Goal: Answer question/provide support: Share knowledge or assist other users

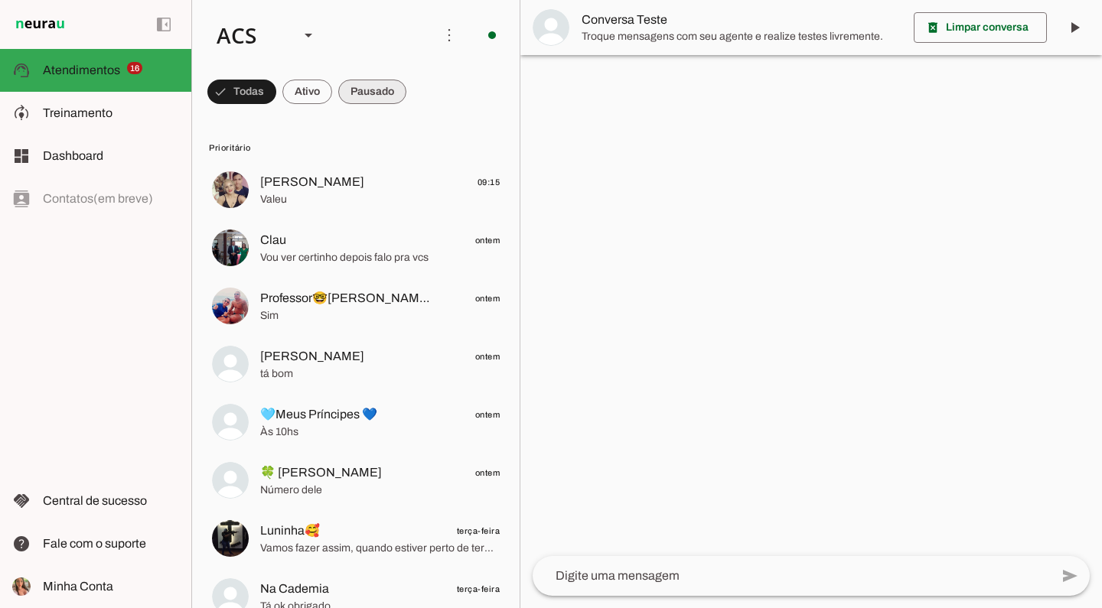
click at [365, 88] on span at bounding box center [372, 91] width 68 height 37
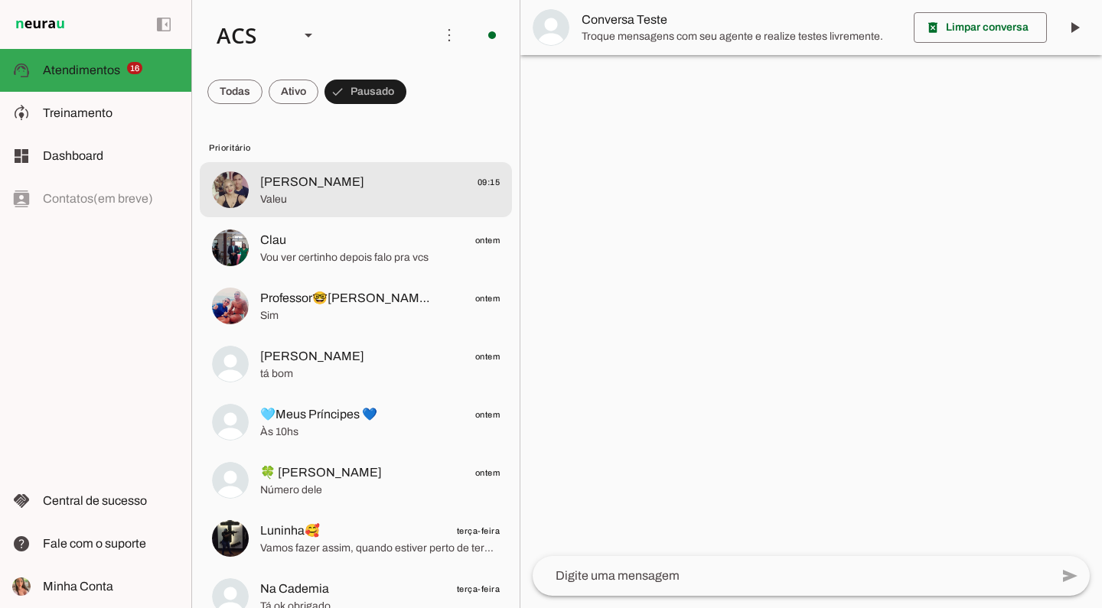
click at [376, 208] on div at bounding box center [379, 189] width 239 height 37
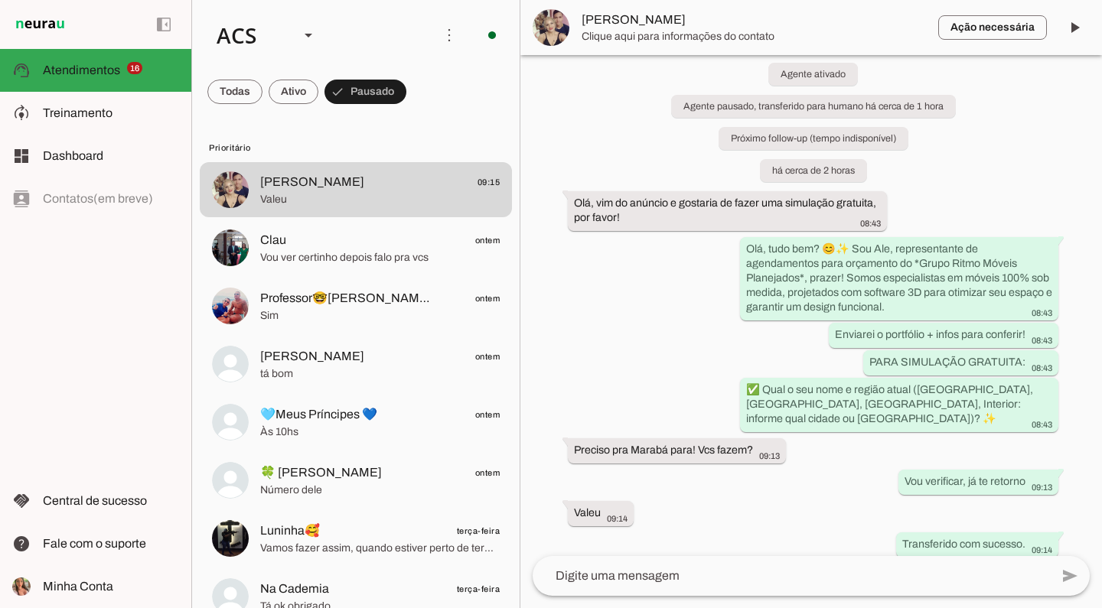
scroll to position [24, 0]
click at [1075, 31] on span at bounding box center [1074, 27] width 37 height 37
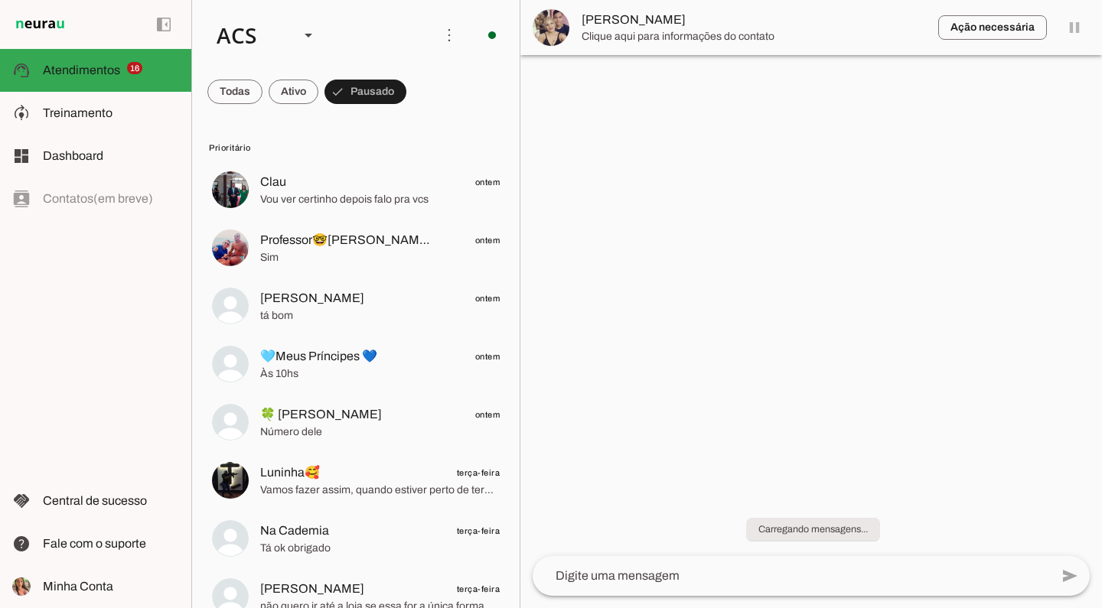
scroll to position [0, 0]
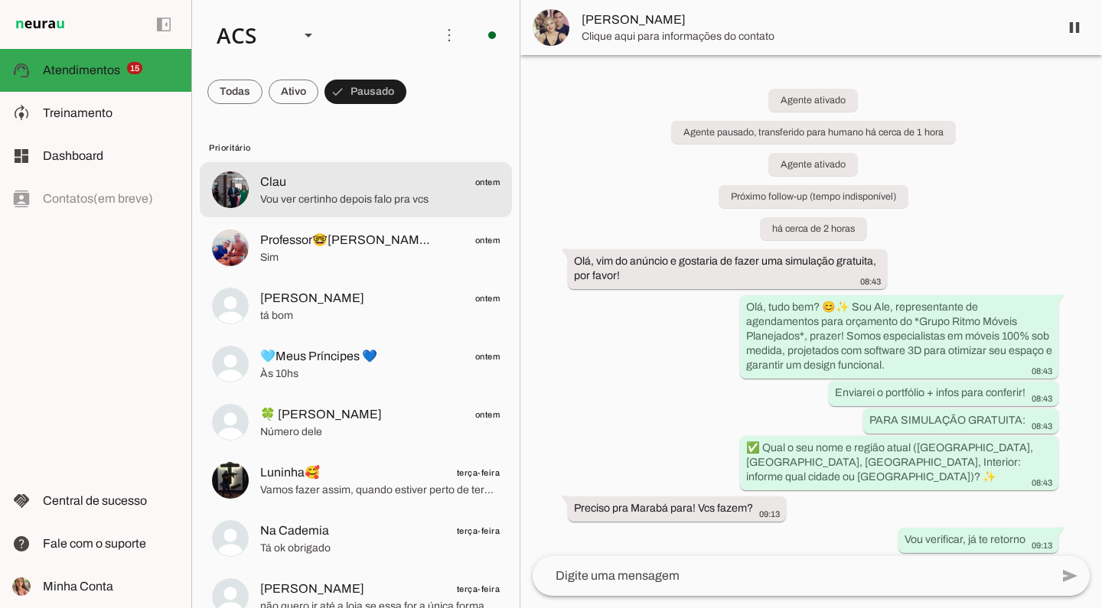
click at [400, 204] on span "Vou ver certinho depois falo pra vcs" at bounding box center [379, 199] width 239 height 15
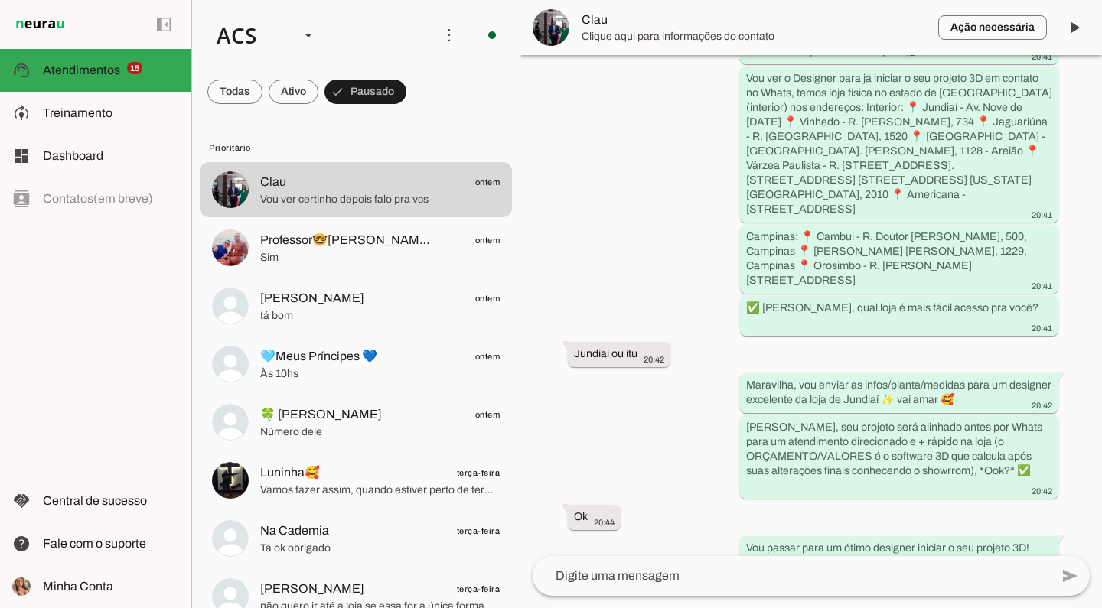
scroll to position [1121, 0]
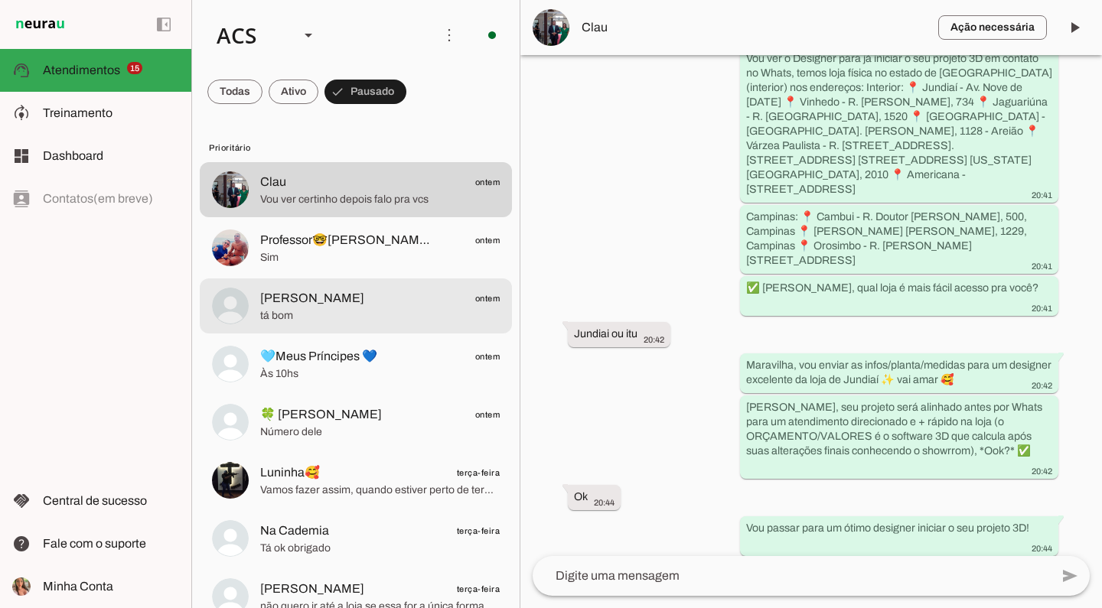
click at [376, 301] on span "Monica Freitas ontem" at bounding box center [379, 298] width 239 height 19
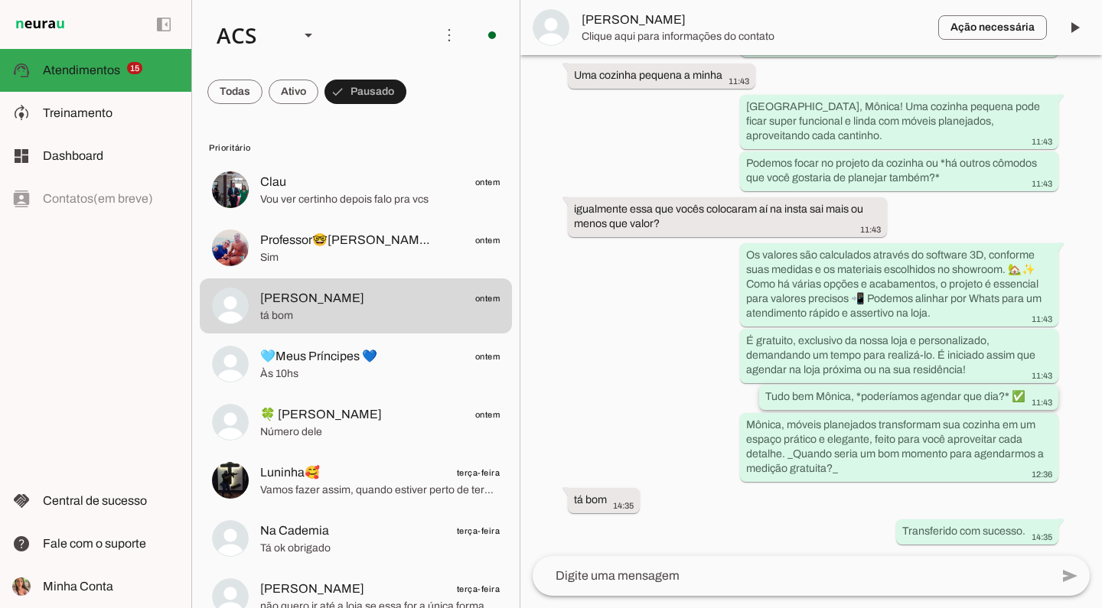
scroll to position [1122, 0]
click at [1077, 30] on span at bounding box center [1074, 27] width 37 height 37
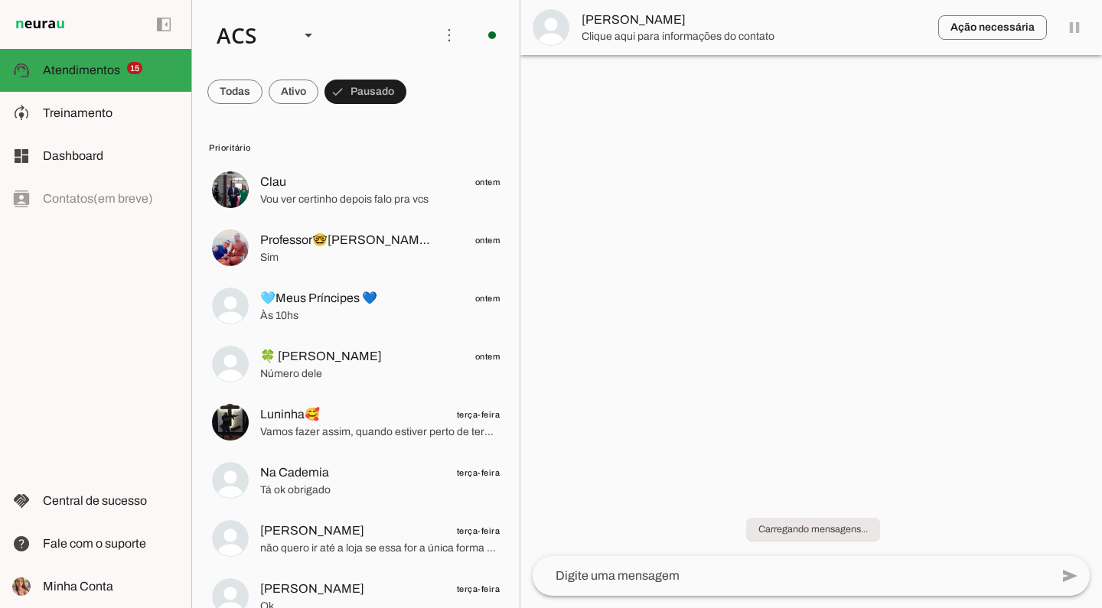
scroll to position [0, 0]
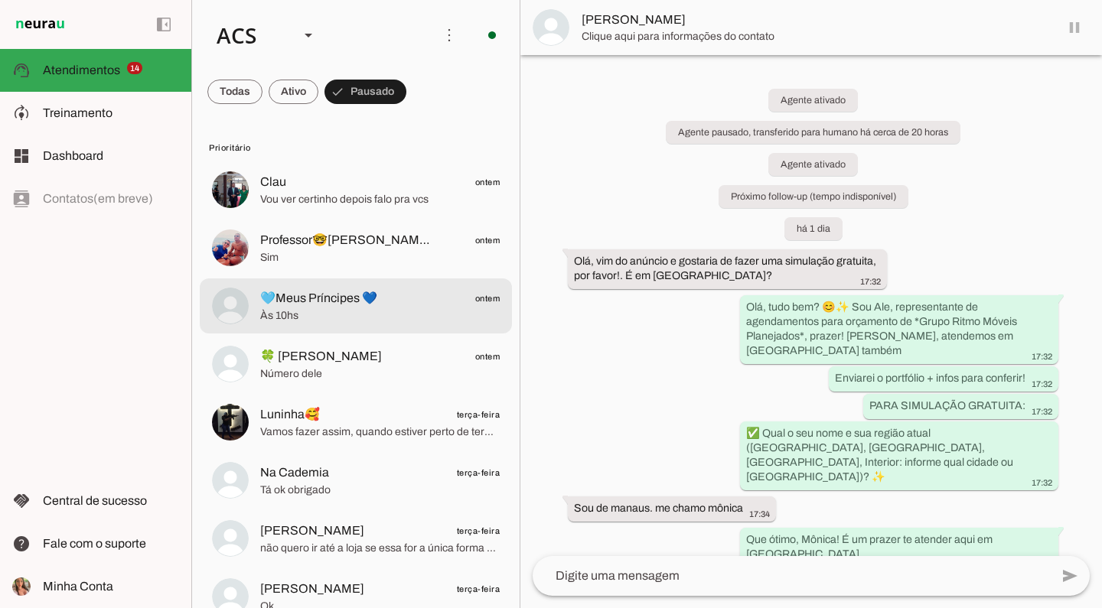
click at [419, 304] on span "🩵Meus Príncipes 💙 ontem" at bounding box center [379, 298] width 239 height 19
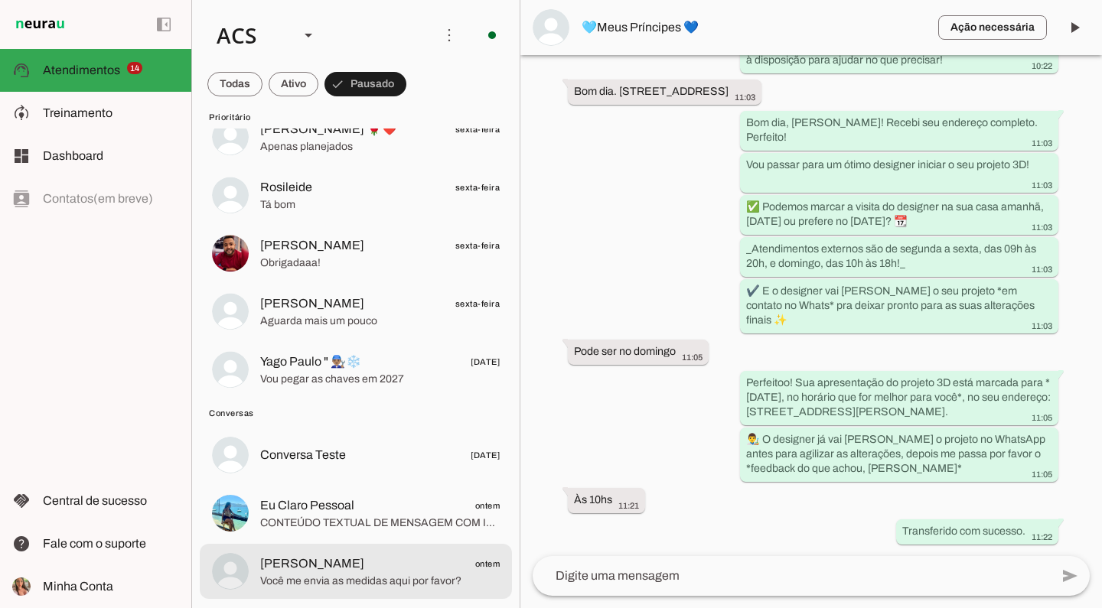
click at [389, 588] on span "Você me envia as medidas aqui por favor?" at bounding box center [379, 581] width 239 height 15
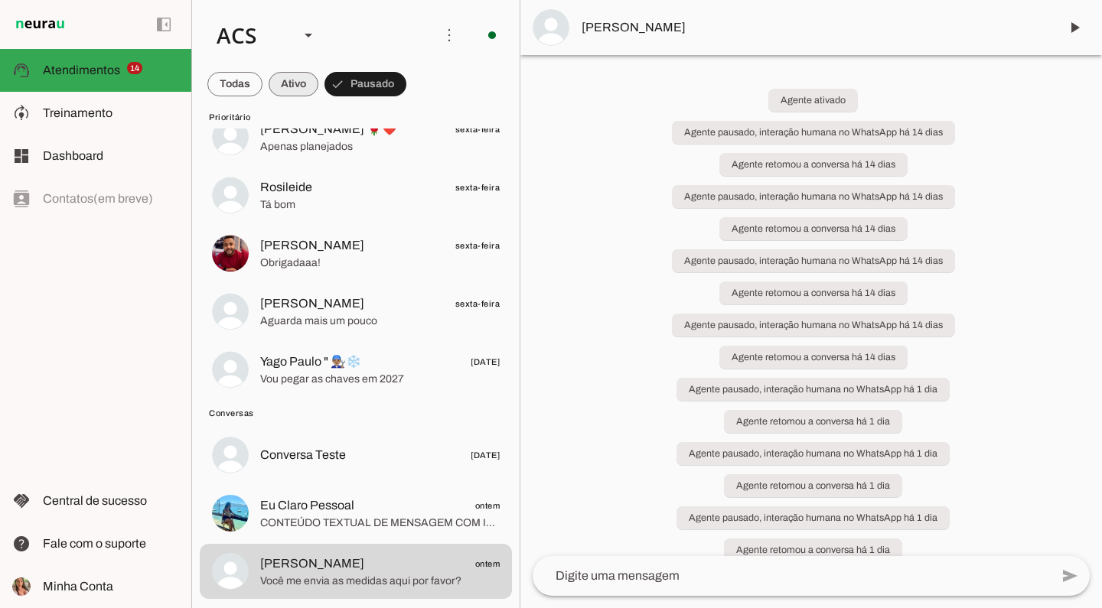
click at [301, 85] on span at bounding box center [294, 84] width 50 height 37
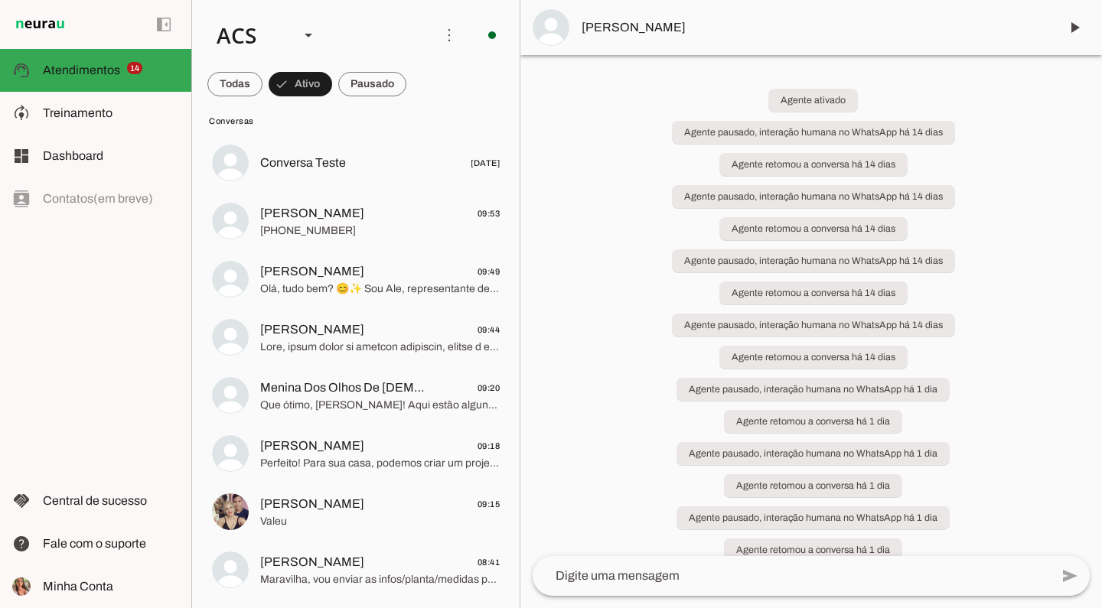
scroll to position [14, 0]
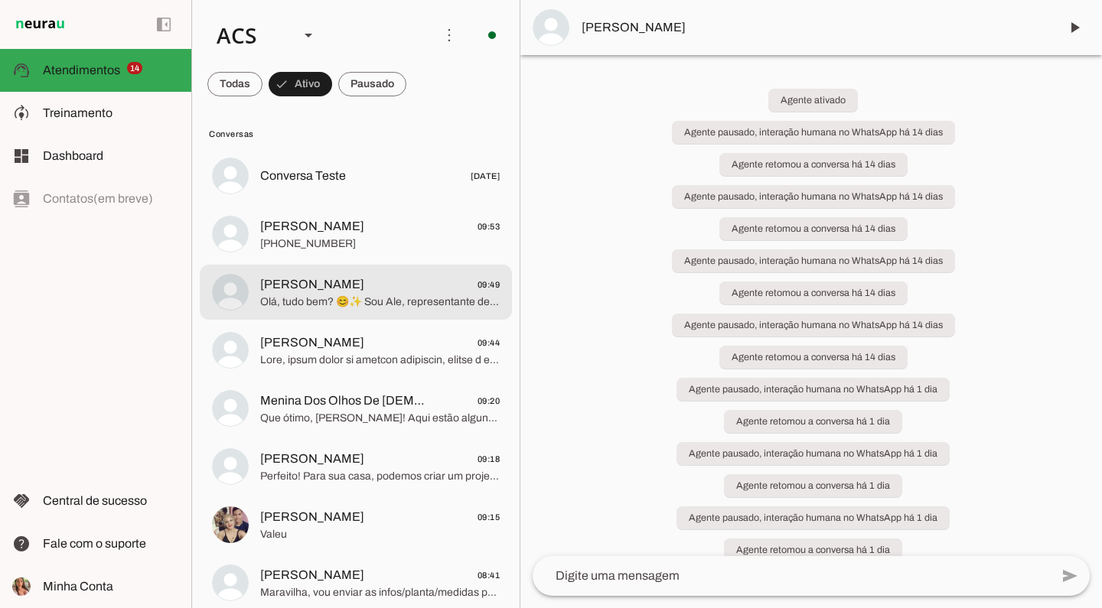
click at [331, 292] on span "Sergio 09:49" at bounding box center [379, 284] width 239 height 19
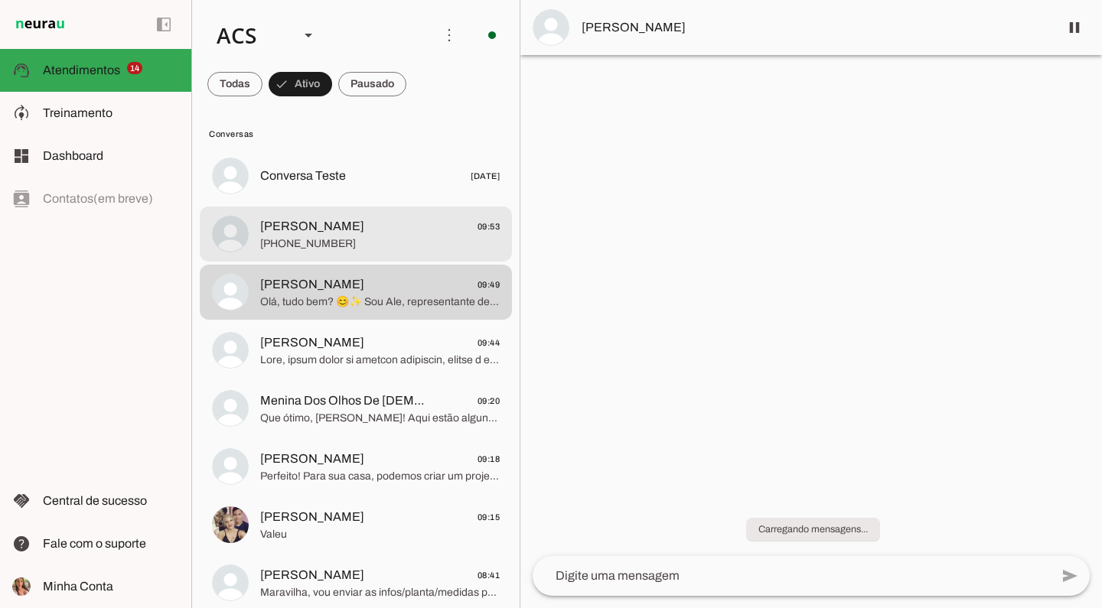
click at [419, 238] on span "[PHONE_NUMBER]" at bounding box center [379, 243] width 239 height 15
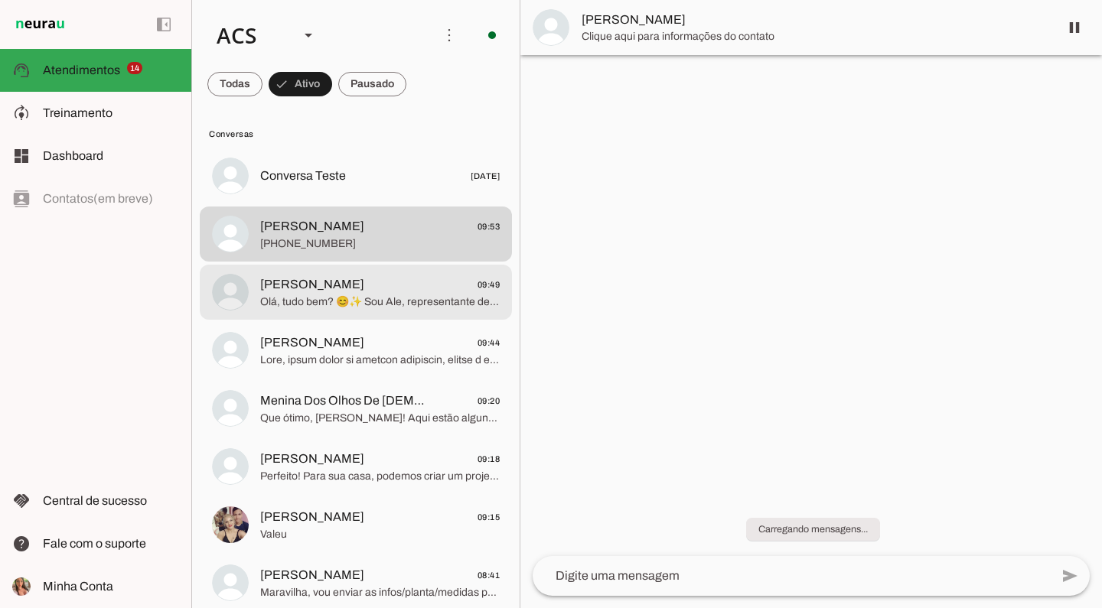
click at [415, 283] on span "Sergio 09:49" at bounding box center [379, 284] width 239 height 19
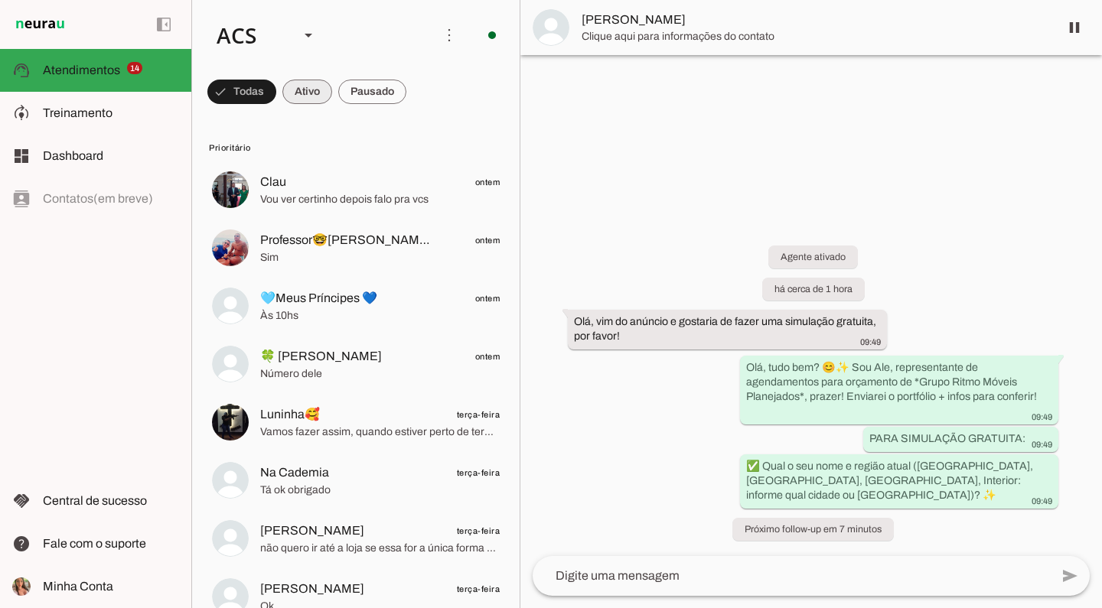
click at [308, 94] on span at bounding box center [307, 91] width 50 height 37
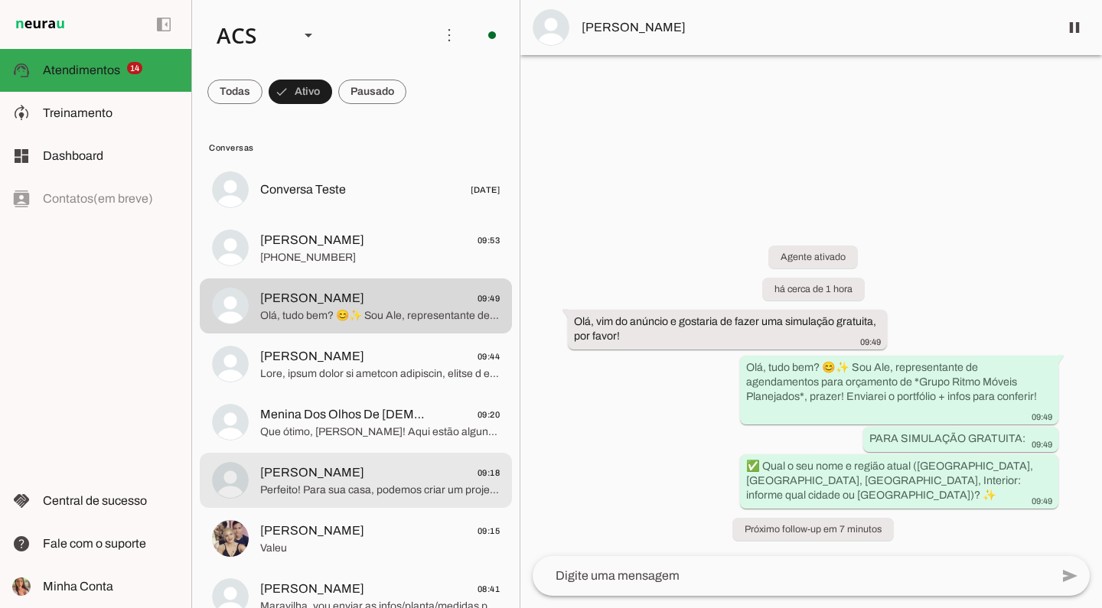
click at [408, 475] on span "[PERSON_NAME] 09:18" at bounding box center [379, 473] width 239 height 19
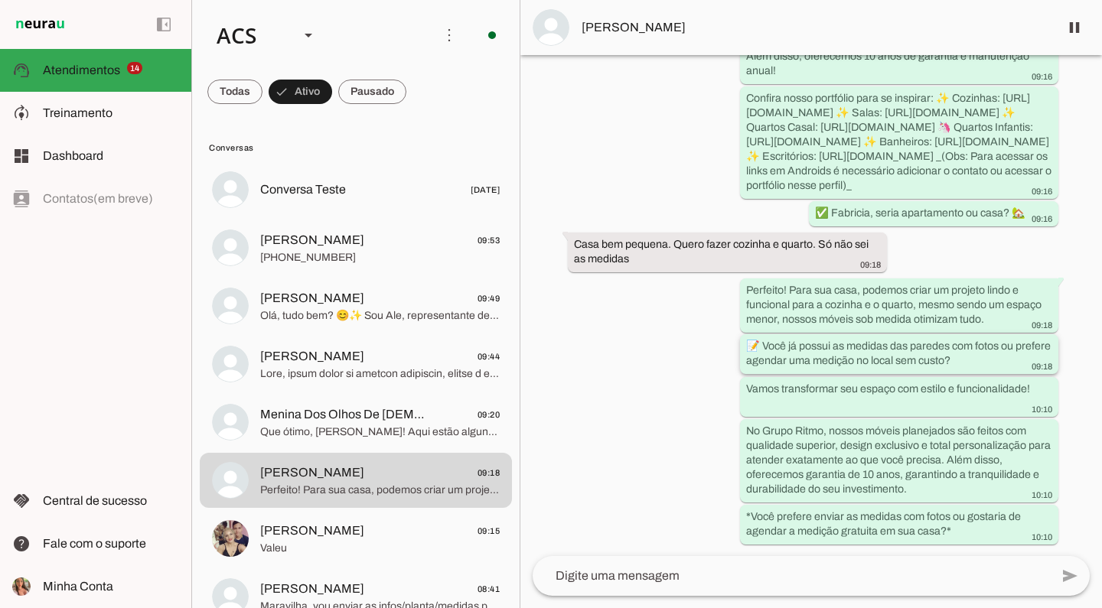
scroll to position [521, 0]
click at [238, 96] on span at bounding box center [234, 91] width 55 height 37
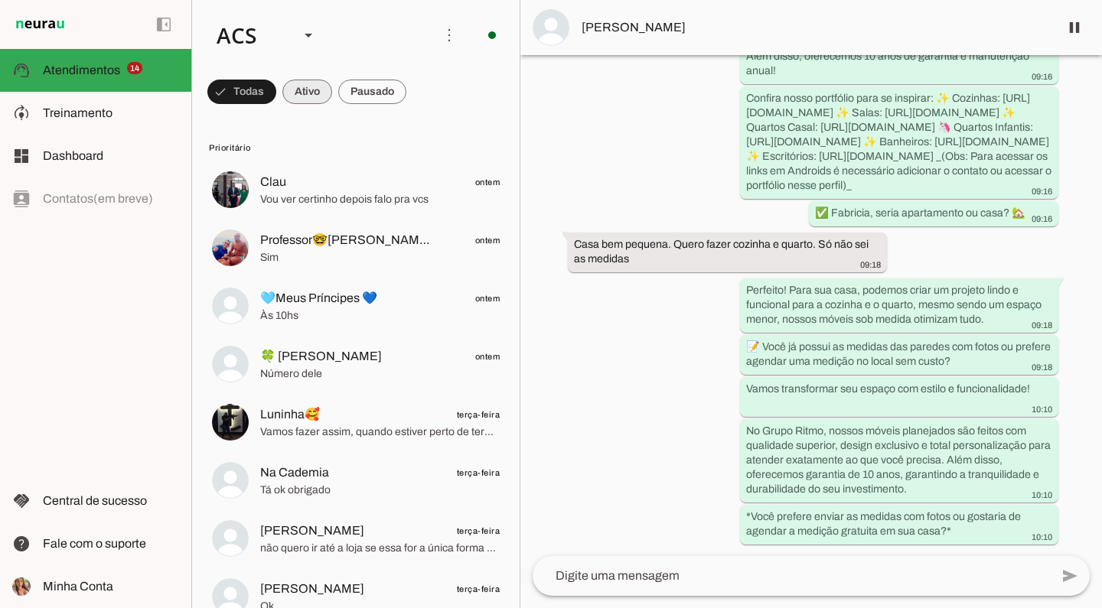
click at [299, 90] on span at bounding box center [307, 91] width 50 height 37
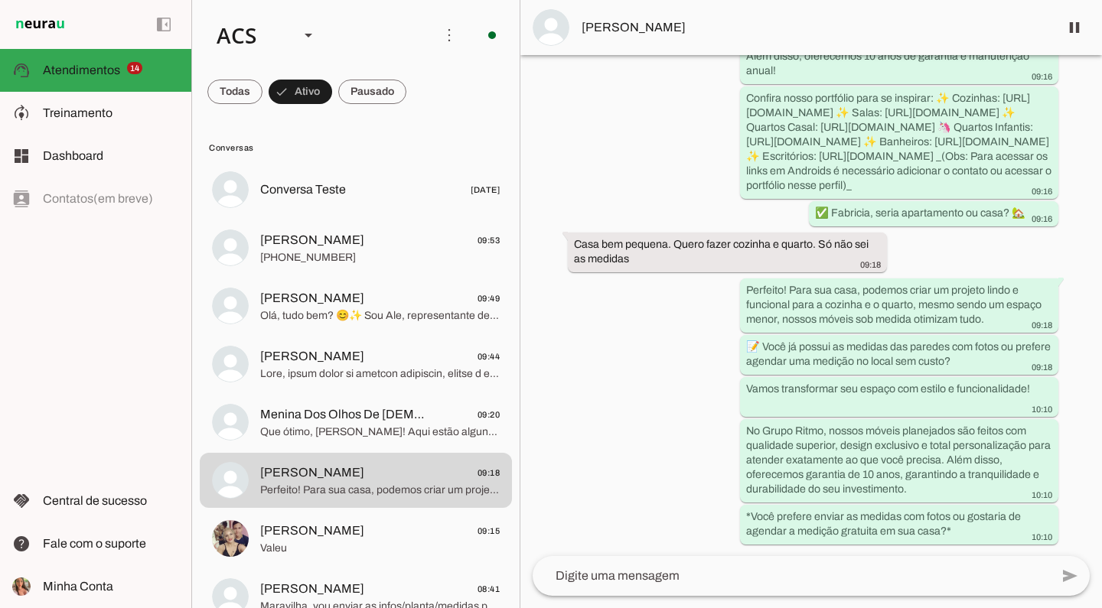
scroll to position [0, 0]
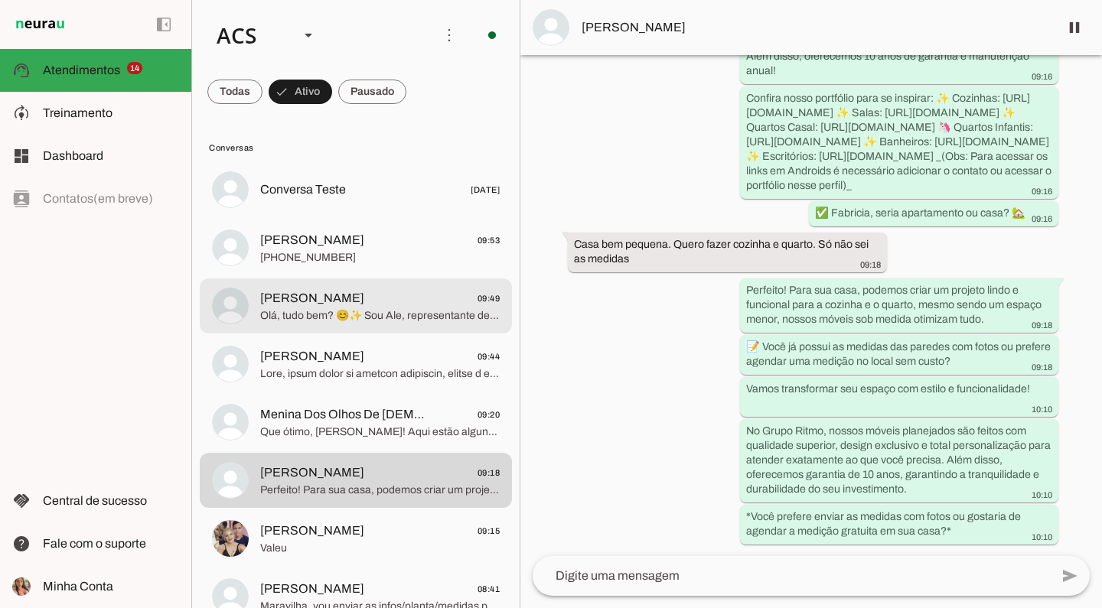
click at [416, 321] on span "Olá, tudo bem? 😊✨ Sou Ale, representante de agendamentos para orçamento de *Gru…" at bounding box center [379, 315] width 239 height 15
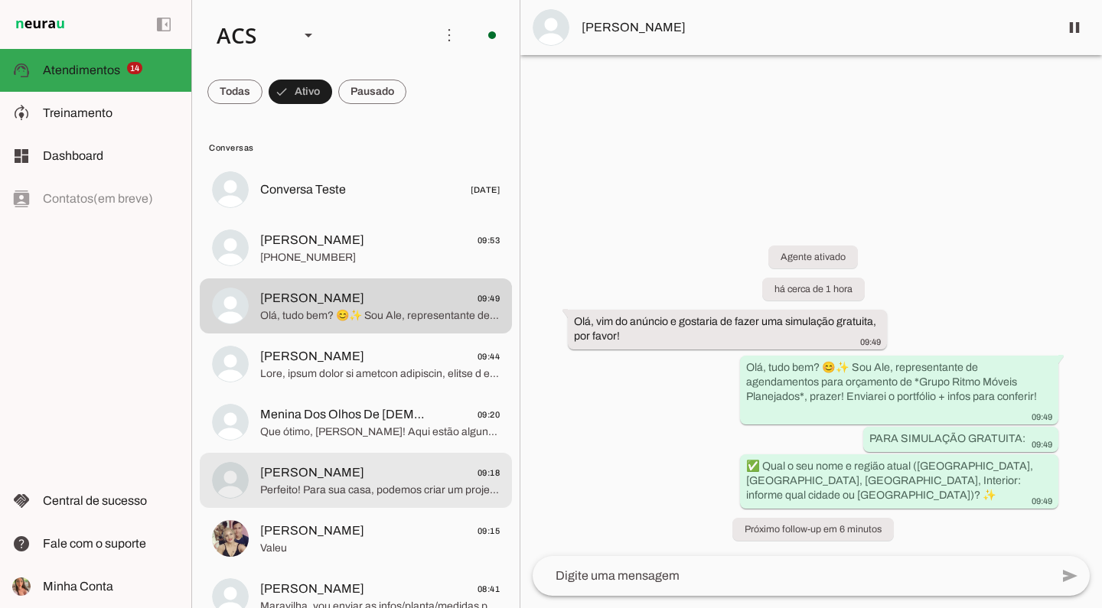
click at [373, 490] on span "Perfeito! Para sua casa, podemos criar um projeto lindo e funcional para a cozi…" at bounding box center [379, 490] width 239 height 15
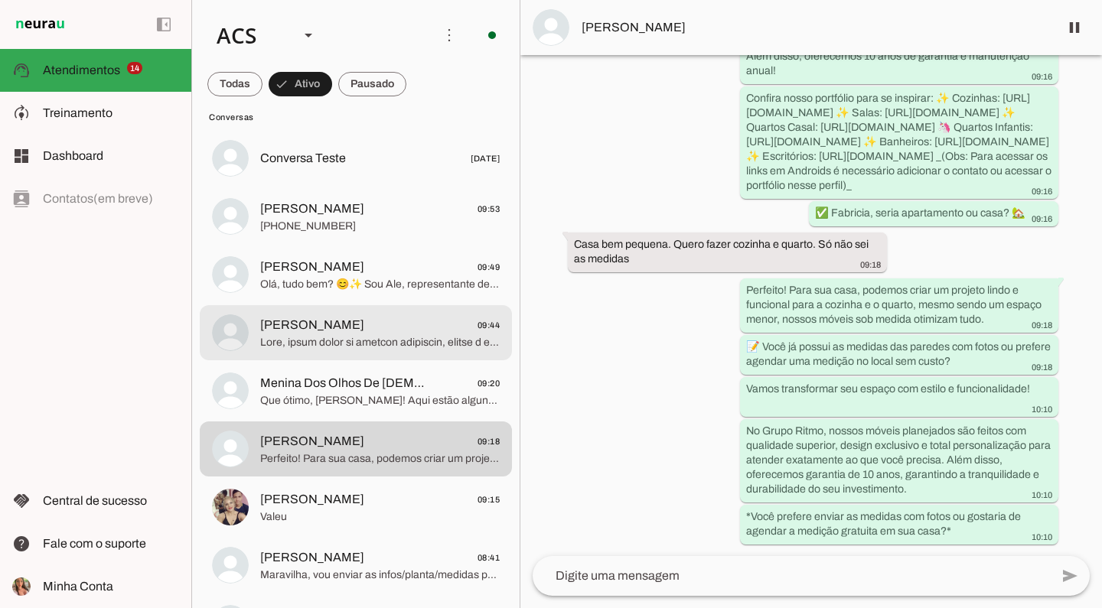
scroll to position [37, 0]
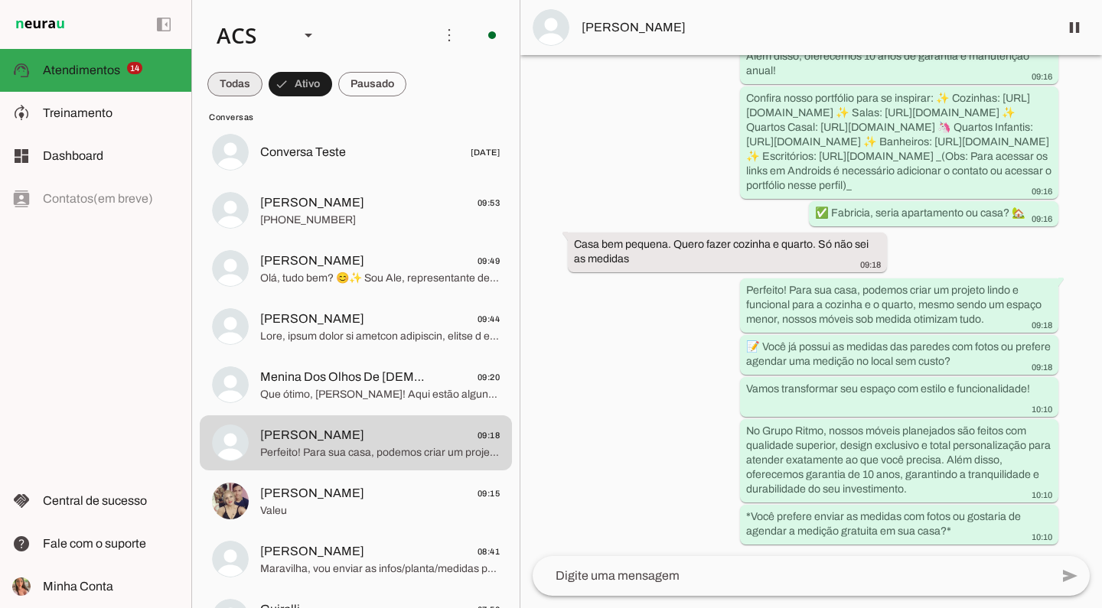
click at [249, 83] on span at bounding box center [234, 84] width 55 height 37
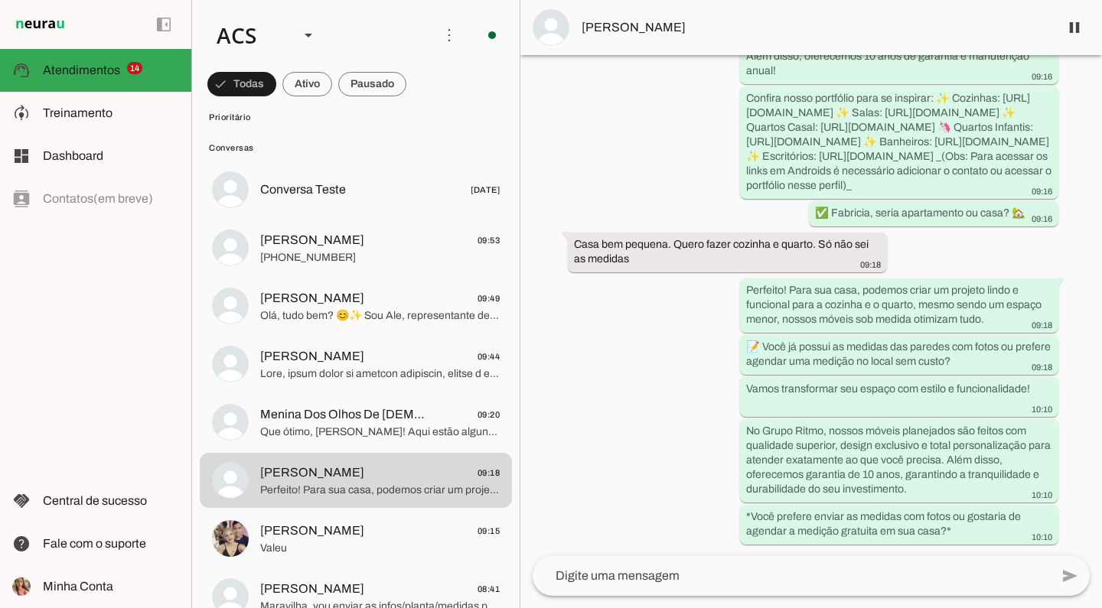
scroll to position [1362, 0]
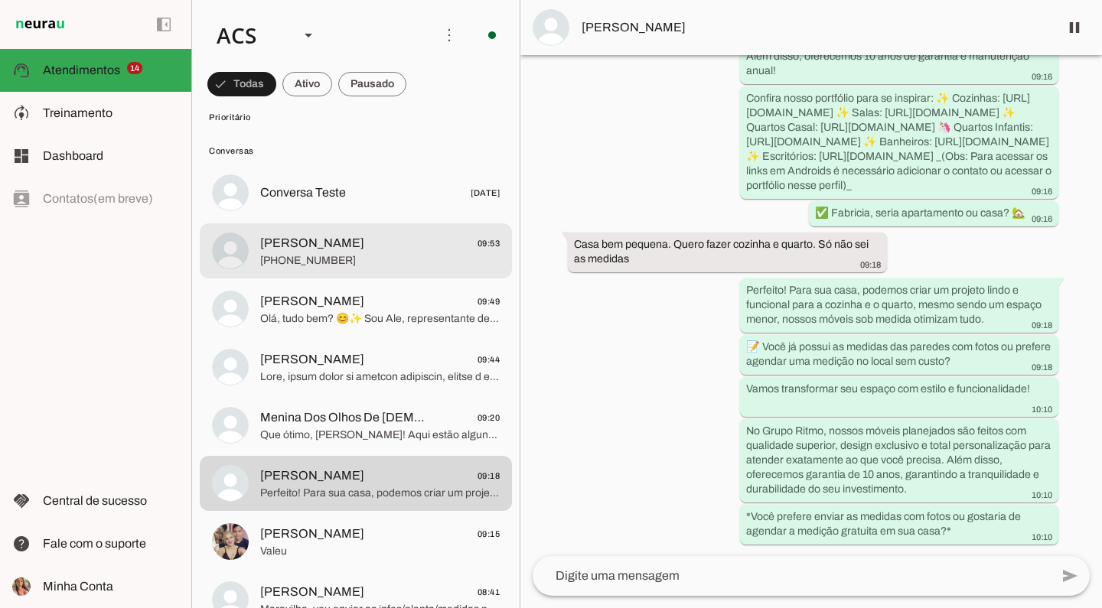
click at [392, 265] on span "[PHONE_NUMBER]" at bounding box center [379, 260] width 239 height 15
